Goal: Information Seeking & Learning: Learn about a topic

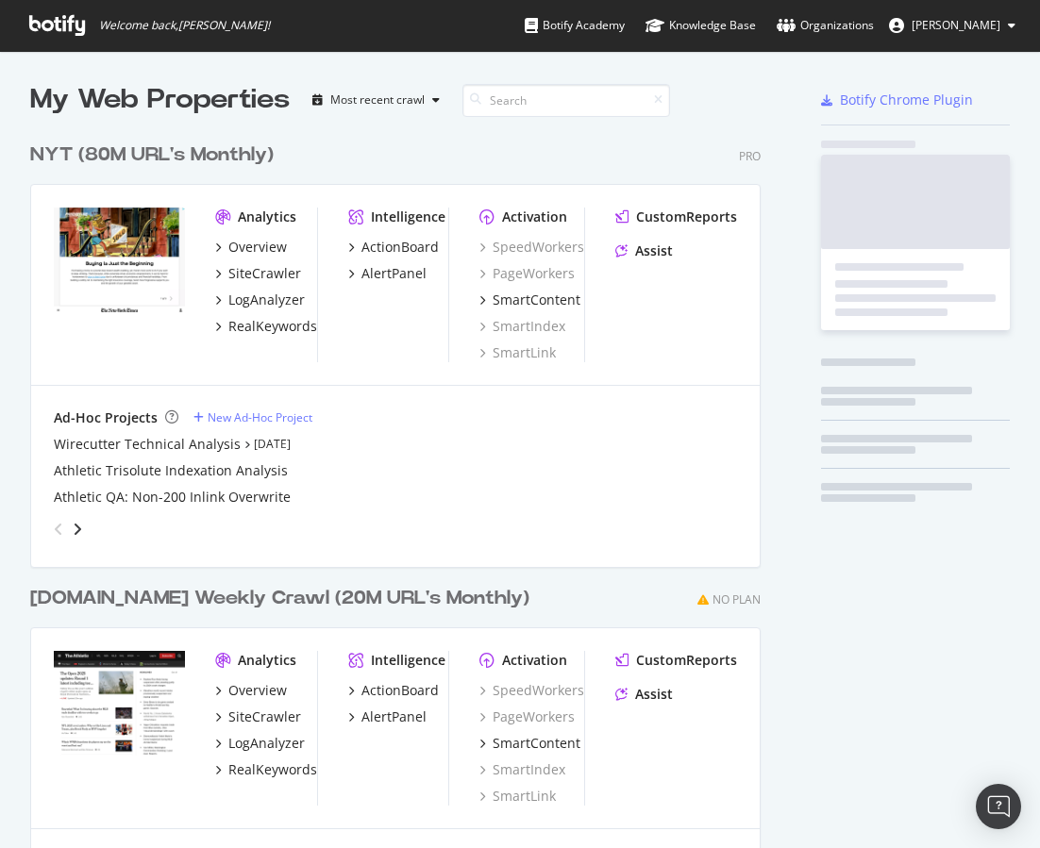
scroll to position [848, 1040]
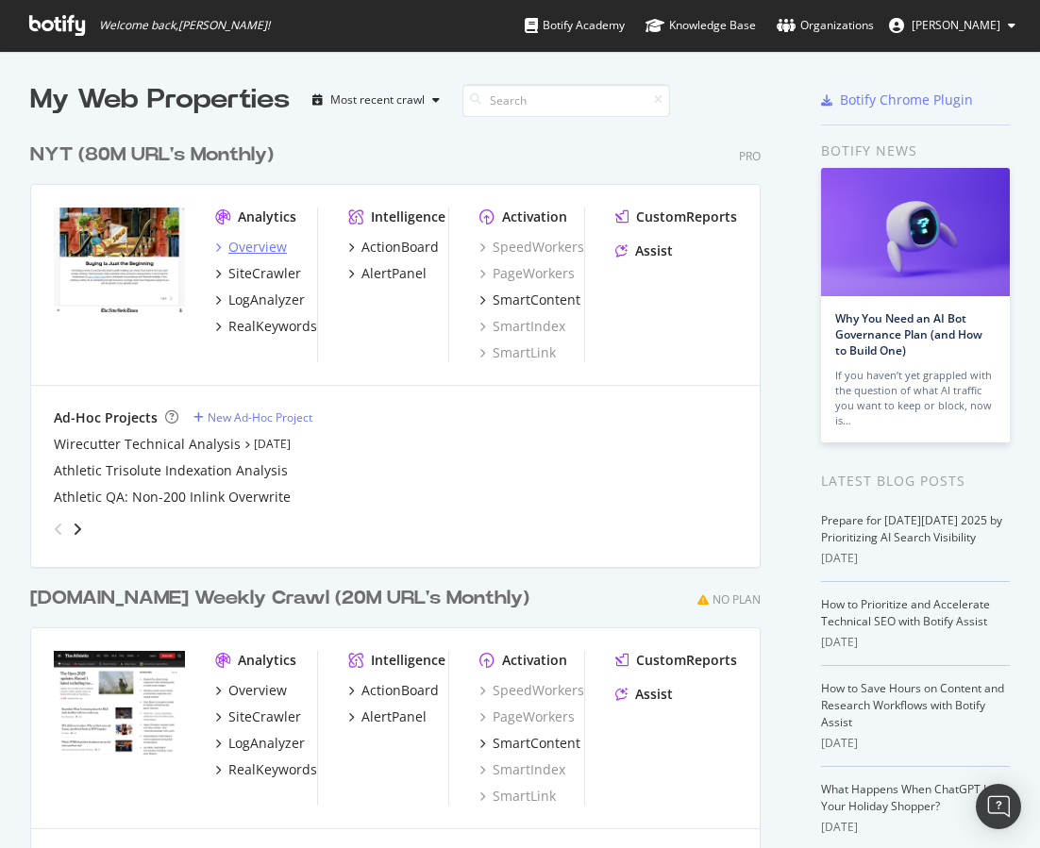
click at [257, 248] on div "Overview" at bounding box center [257, 247] width 59 height 19
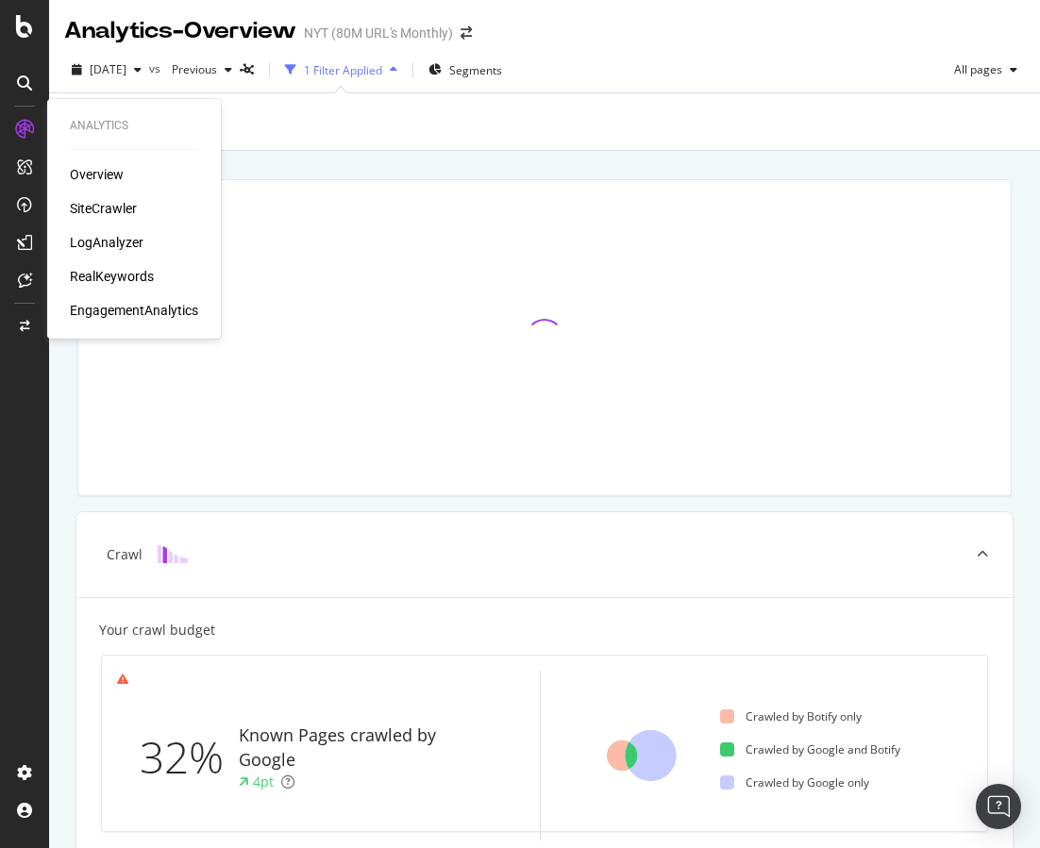
click at [80, 201] on div "SiteCrawler" at bounding box center [103, 208] width 67 height 19
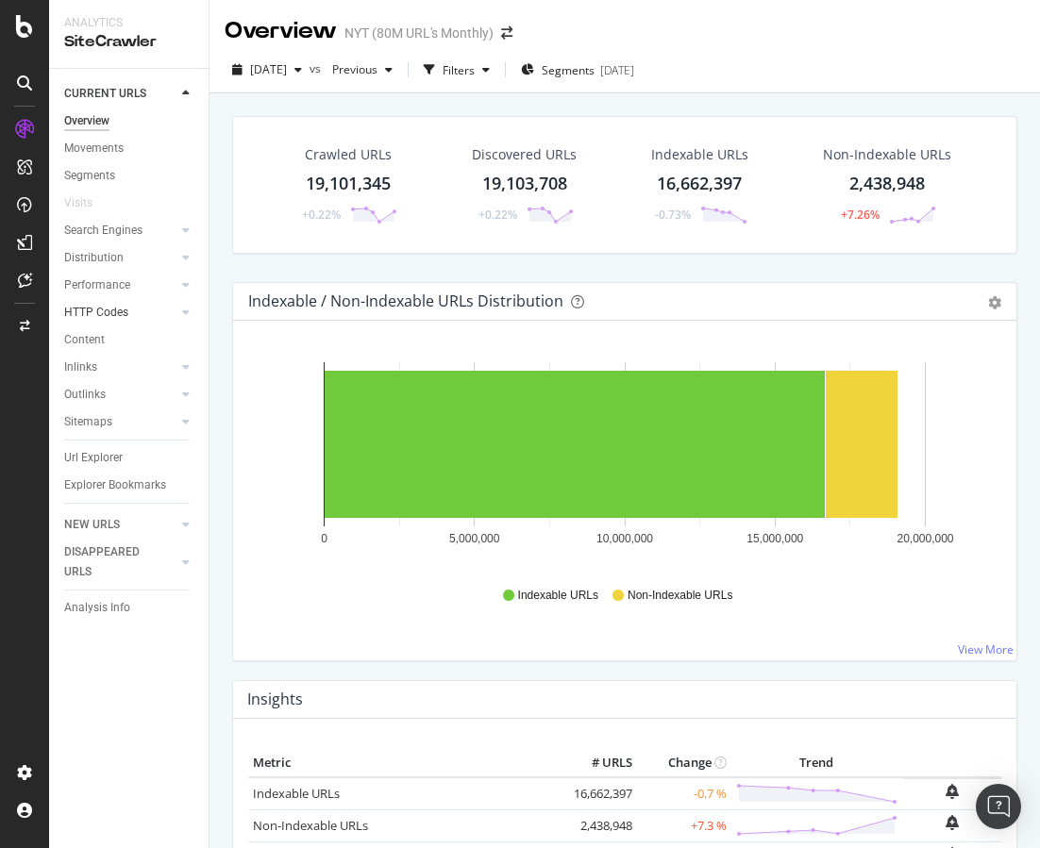
click at [152, 307] on link "HTTP Codes" at bounding box center [120, 313] width 112 height 20
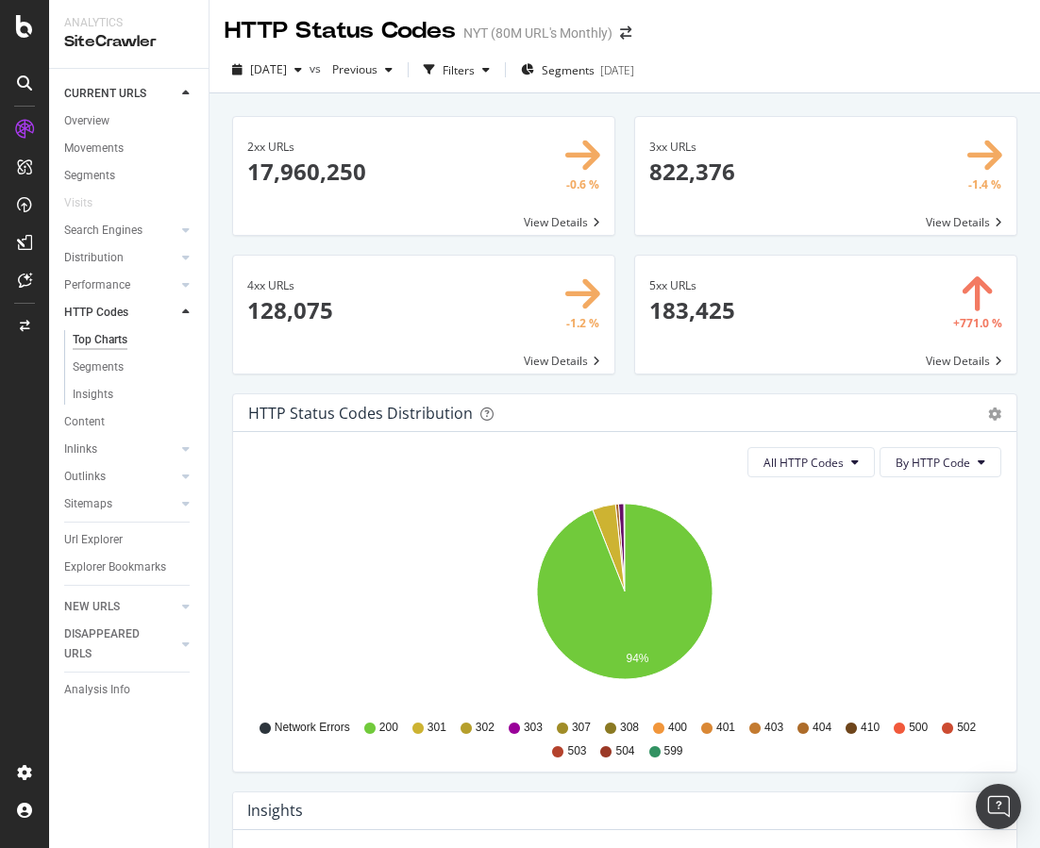
click at [722, 363] on span at bounding box center [825, 315] width 381 height 118
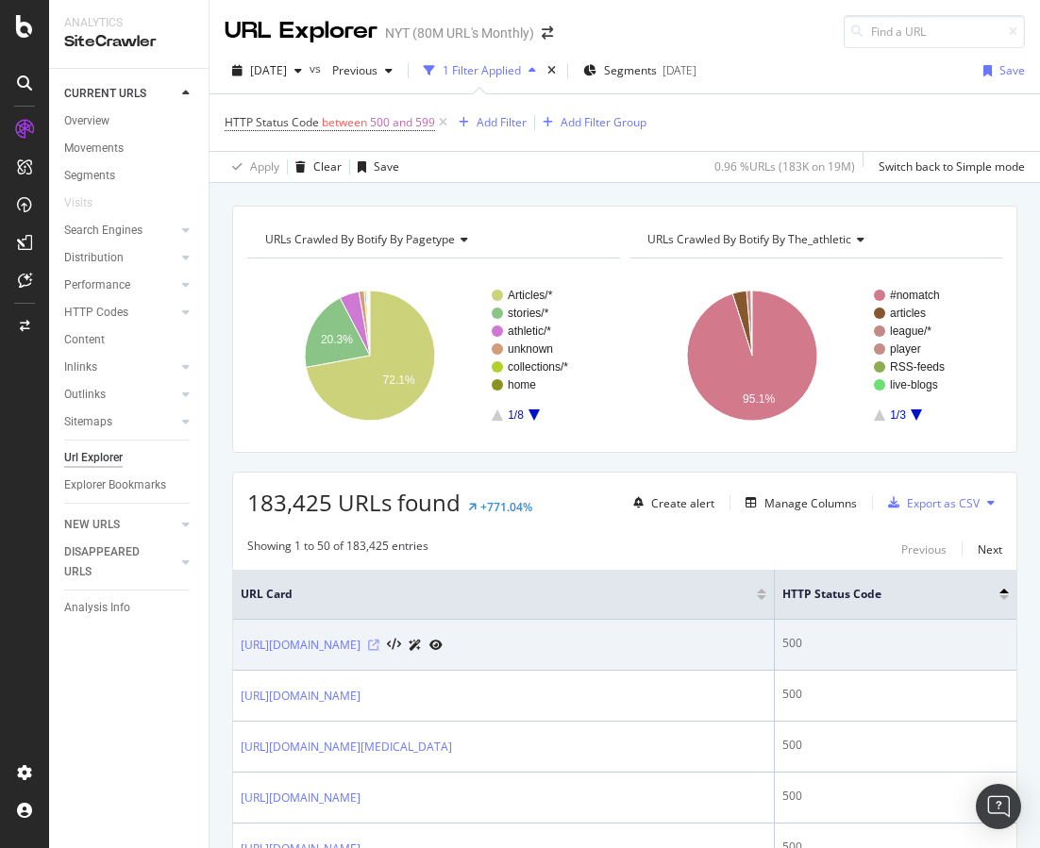
click at [379, 647] on icon at bounding box center [373, 645] width 11 height 11
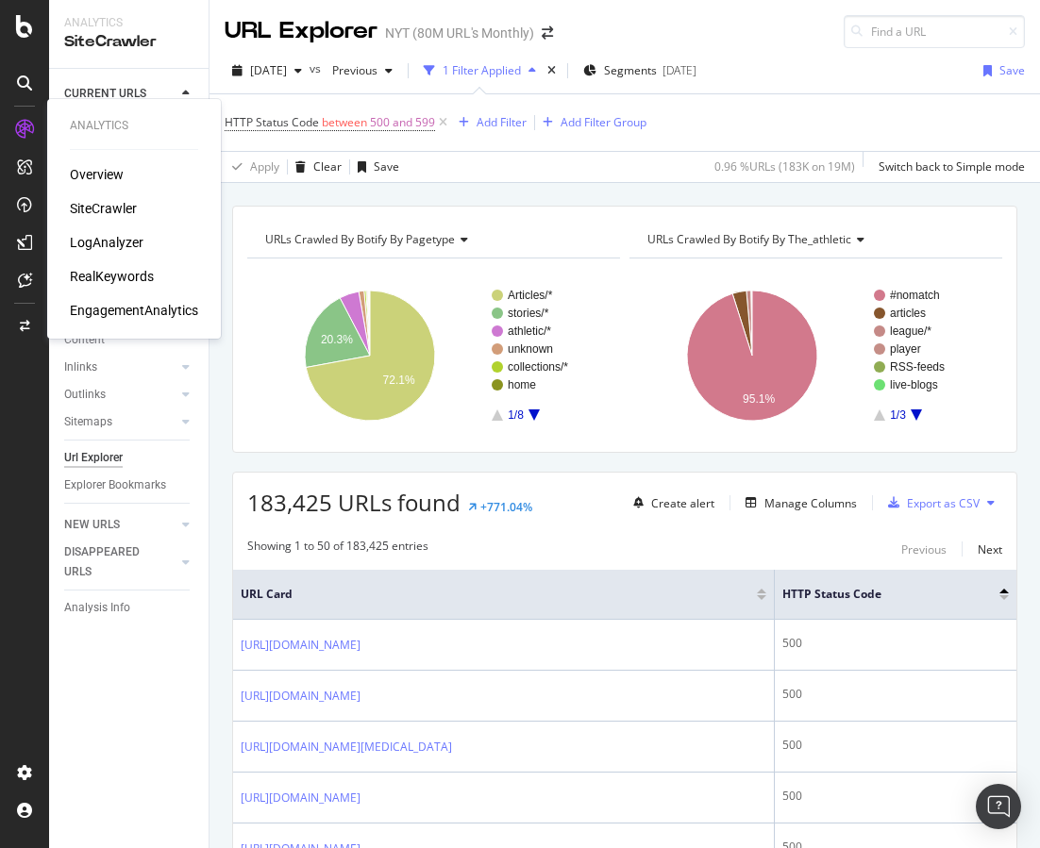
click at [105, 244] on div "LogAnalyzer" at bounding box center [107, 242] width 74 height 19
